Goal: Find specific page/section: Find specific page/section

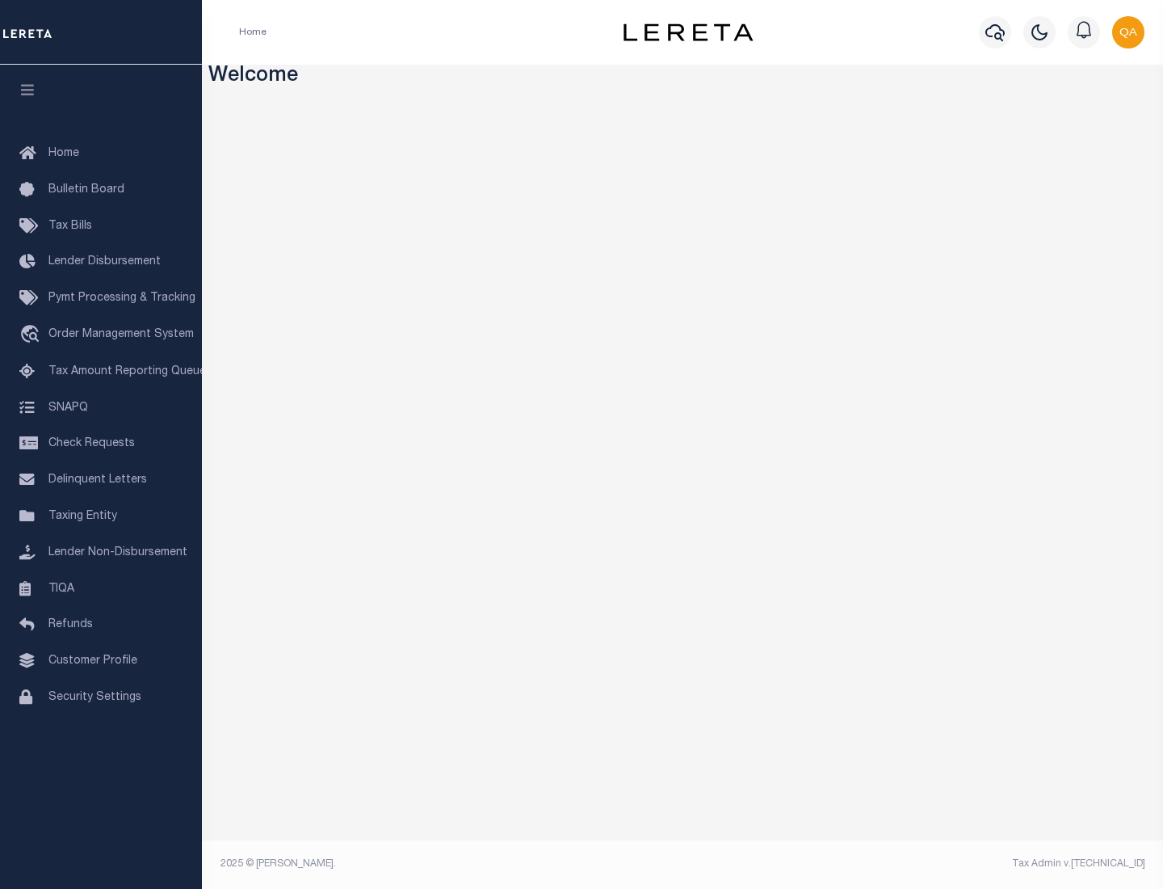
click at [101, 443] on span "Check Requests" at bounding box center [91, 443] width 86 height 11
select select "50"
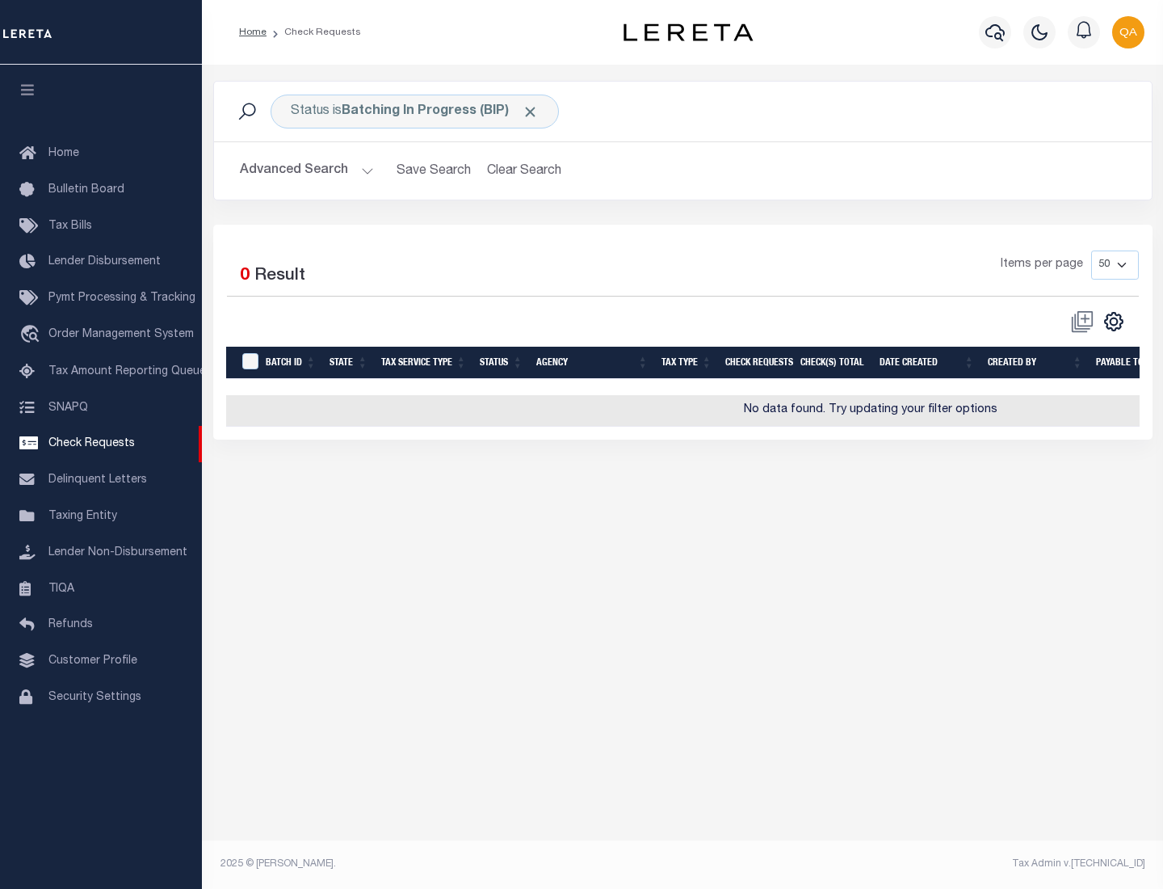
click at [531, 111] on span "Click to Remove" at bounding box center [530, 111] width 17 height 17
